Goal: Transaction & Acquisition: Purchase product/service

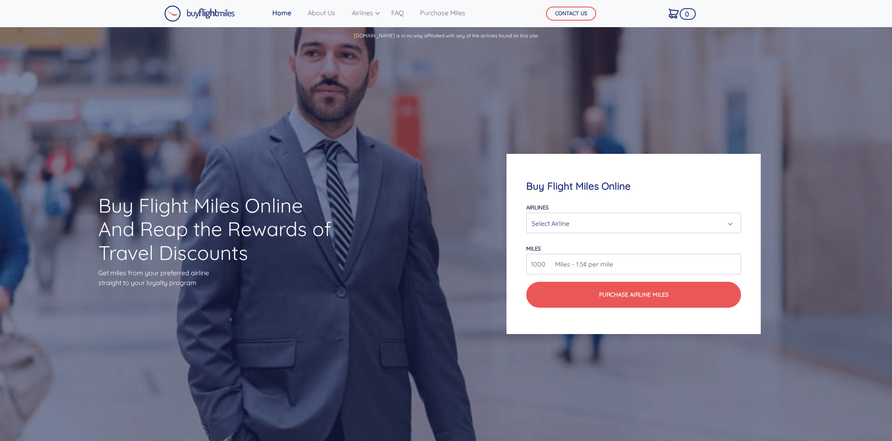
click at [614, 231] on div "Select Airline" at bounding box center [632, 224] width 200 height 16
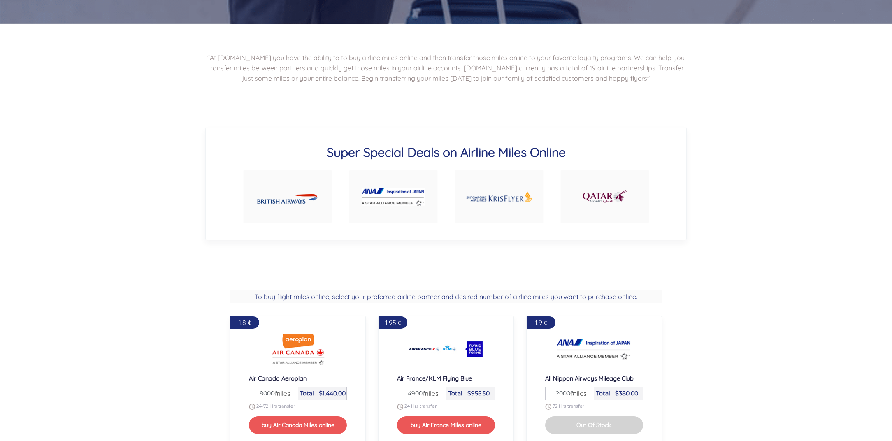
scroll to position [532, 0]
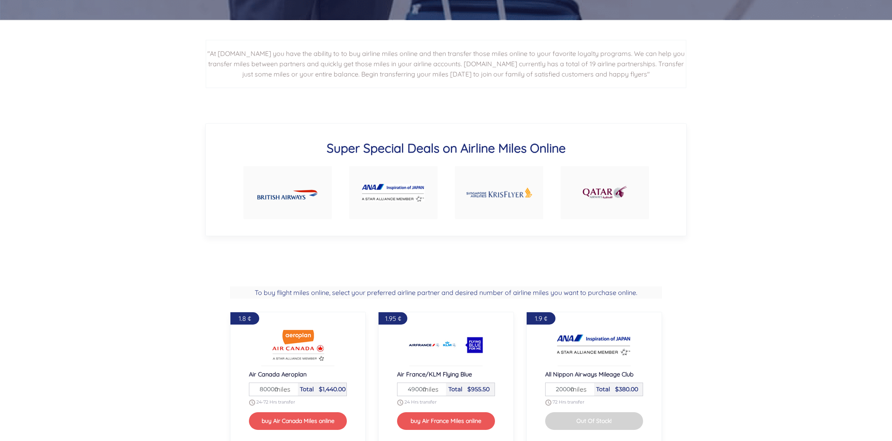
click at [398, 202] on img at bounding box center [393, 193] width 63 height 18
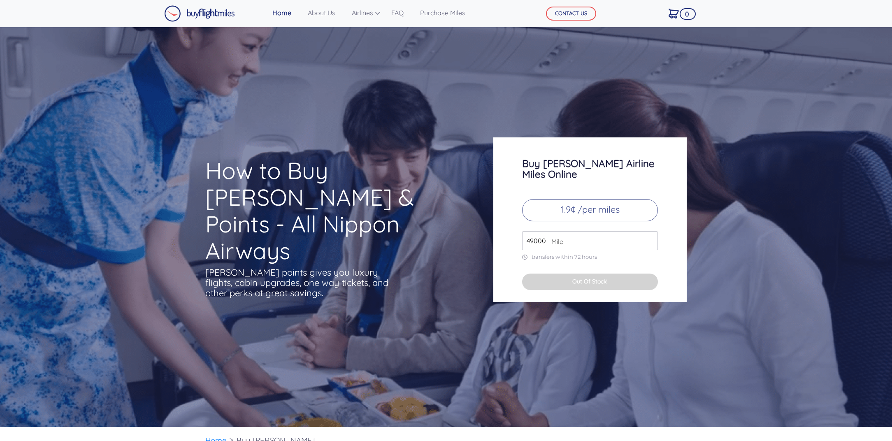
scroll to position [0, 0]
click at [634, 250] on input "49000" at bounding box center [590, 240] width 136 height 19
click at [651, 250] on input "49000" at bounding box center [590, 240] width 136 height 19
click at [651, 250] on input "50000" at bounding box center [590, 240] width 136 height 19
click at [586, 250] on input "50000" at bounding box center [590, 240] width 136 height 19
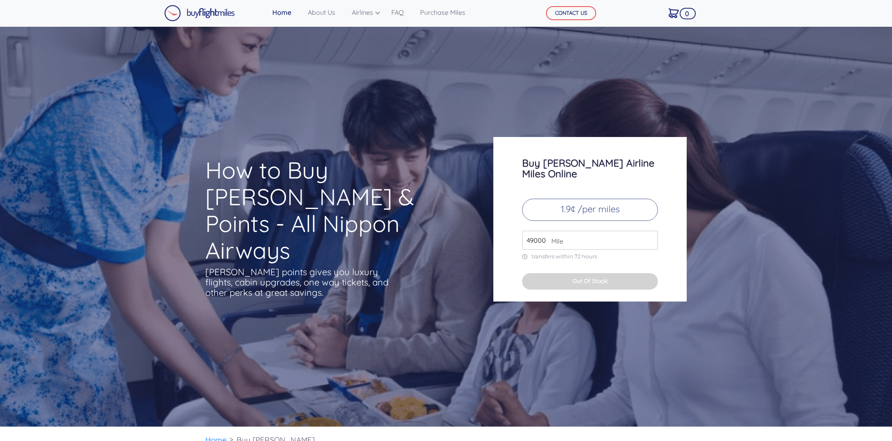
click at [652, 250] on input "49000" at bounding box center [590, 240] width 136 height 19
click at [651, 250] on input "50000" at bounding box center [590, 240] width 136 height 19
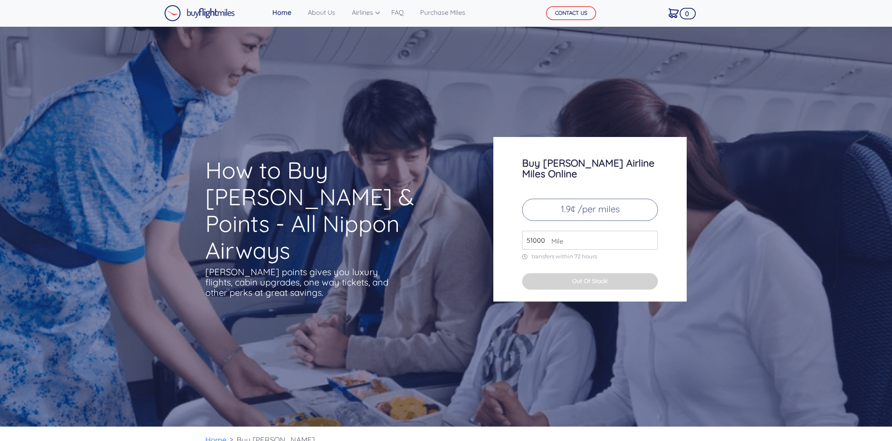
click at [651, 250] on input "51000" at bounding box center [590, 240] width 136 height 19
click at [650, 250] on input "52000" at bounding box center [590, 240] width 136 height 19
click at [650, 250] on input "53000" at bounding box center [590, 240] width 136 height 19
type input "79000"
click at [650, 250] on input "79000" at bounding box center [590, 240] width 136 height 19
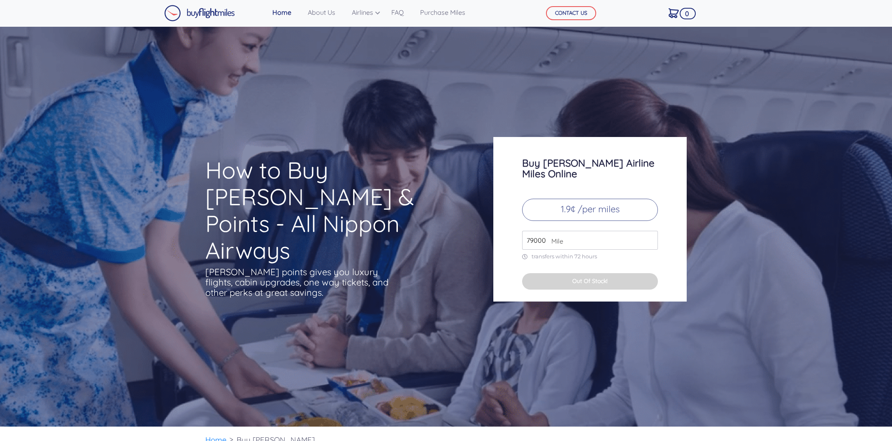
click at [586, 290] on button "Out Of Stock!" at bounding box center [590, 281] width 136 height 17
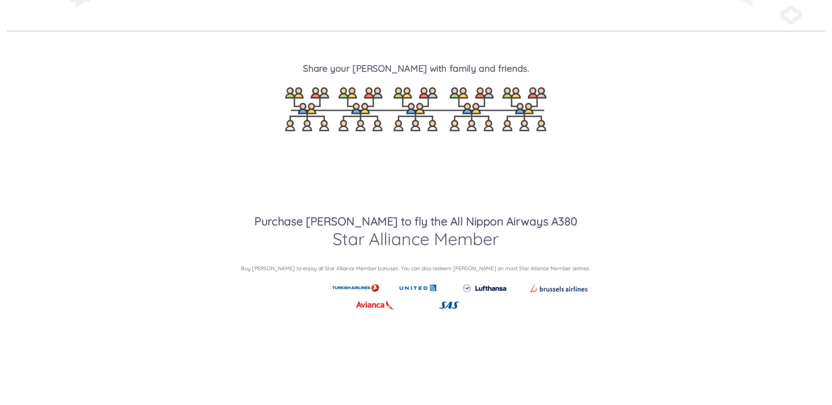
scroll to position [1017, 0]
